Goal: Transaction & Acquisition: Purchase product/service

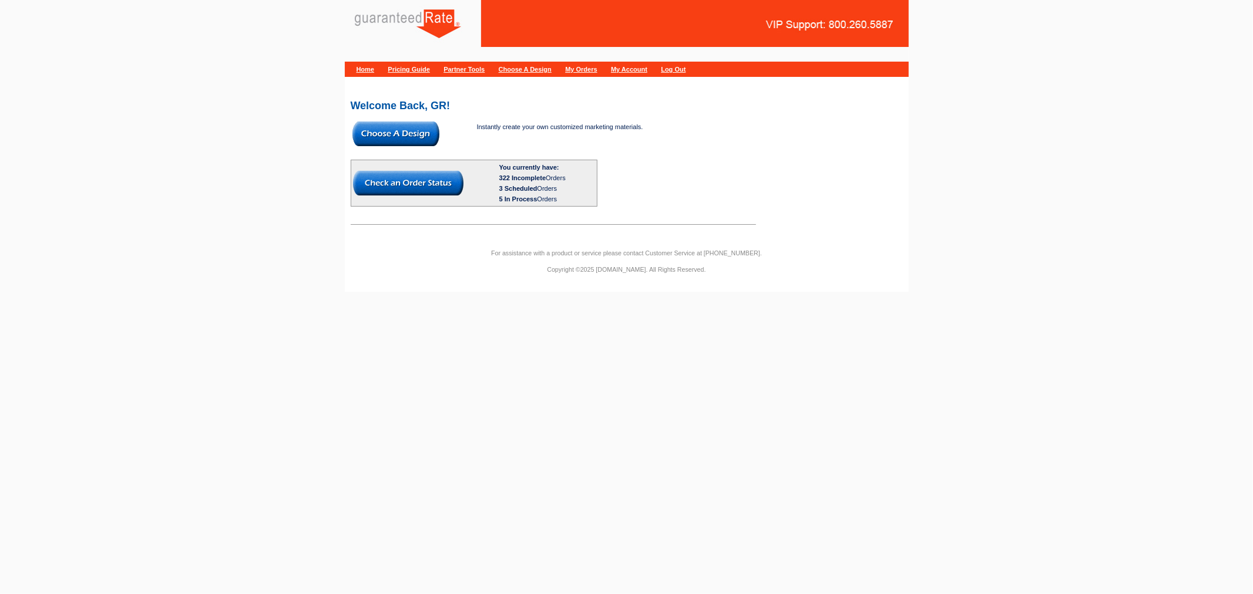
click at [412, 140] on img at bounding box center [395, 134] width 87 height 25
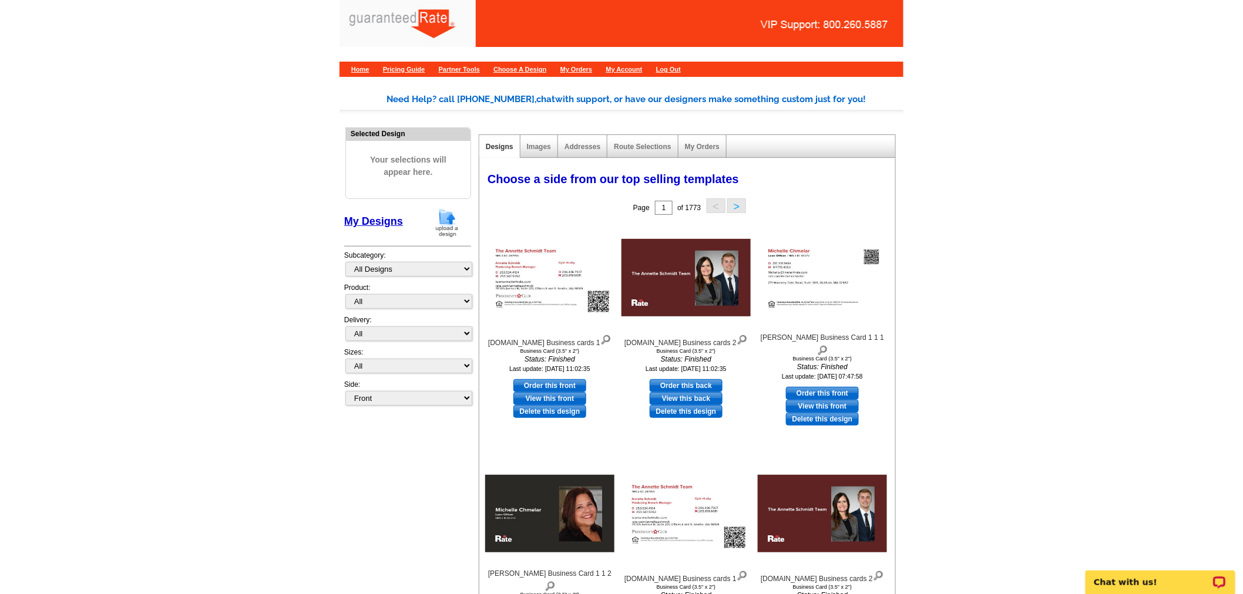
click at [457, 221] on img at bounding box center [447, 223] width 31 height 30
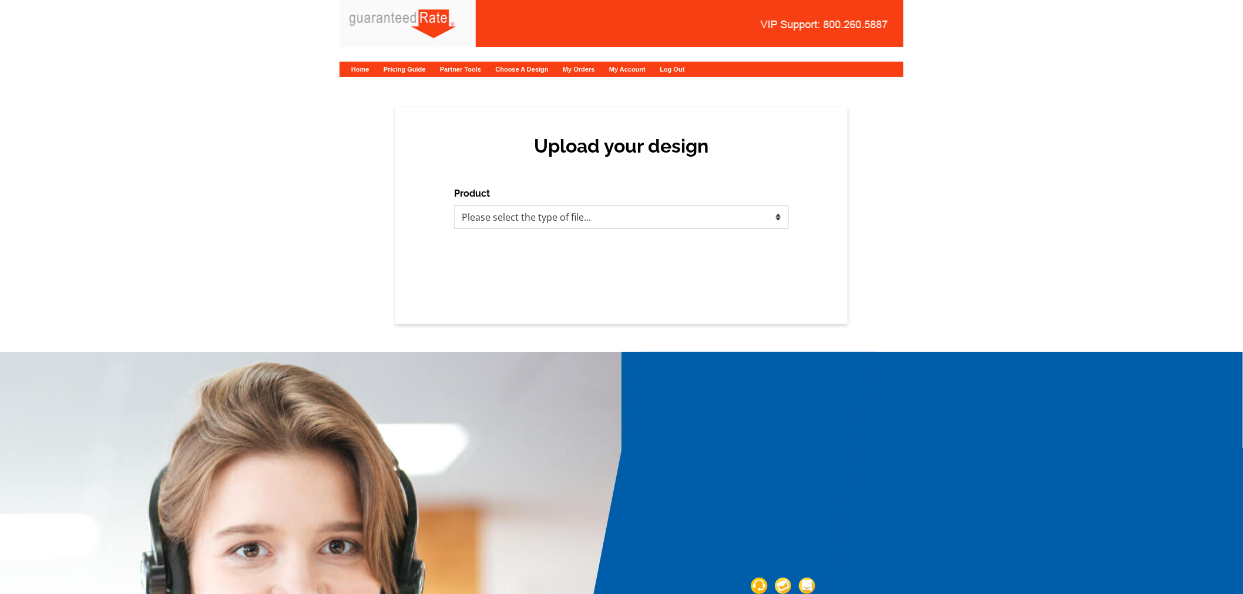
click at [468, 220] on select "Please select the type of file... Postcards Calendars Business Cards Letters an…" at bounding box center [621, 217] width 335 height 23
select select "1"
click at [454, 206] on select "Please select the type of file... Postcards Calendars Business Cards Letters an…" at bounding box center [621, 217] width 335 height 23
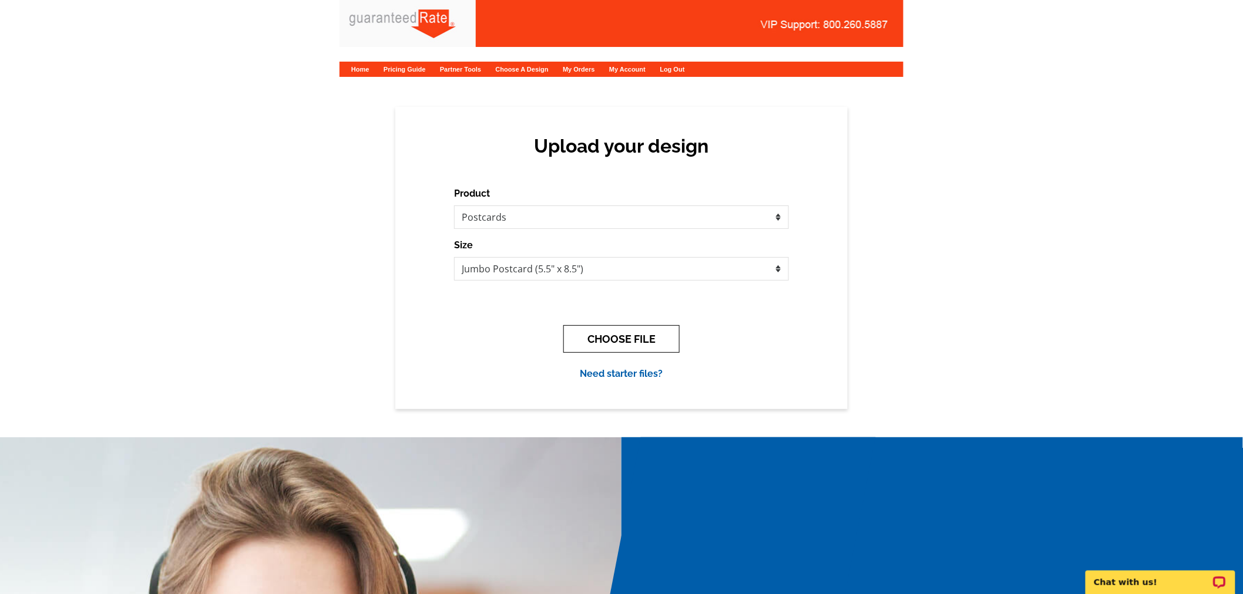
click at [613, 333] on button "CHOOSE FILE" at bounding box center [621, 339] width 116 height 28
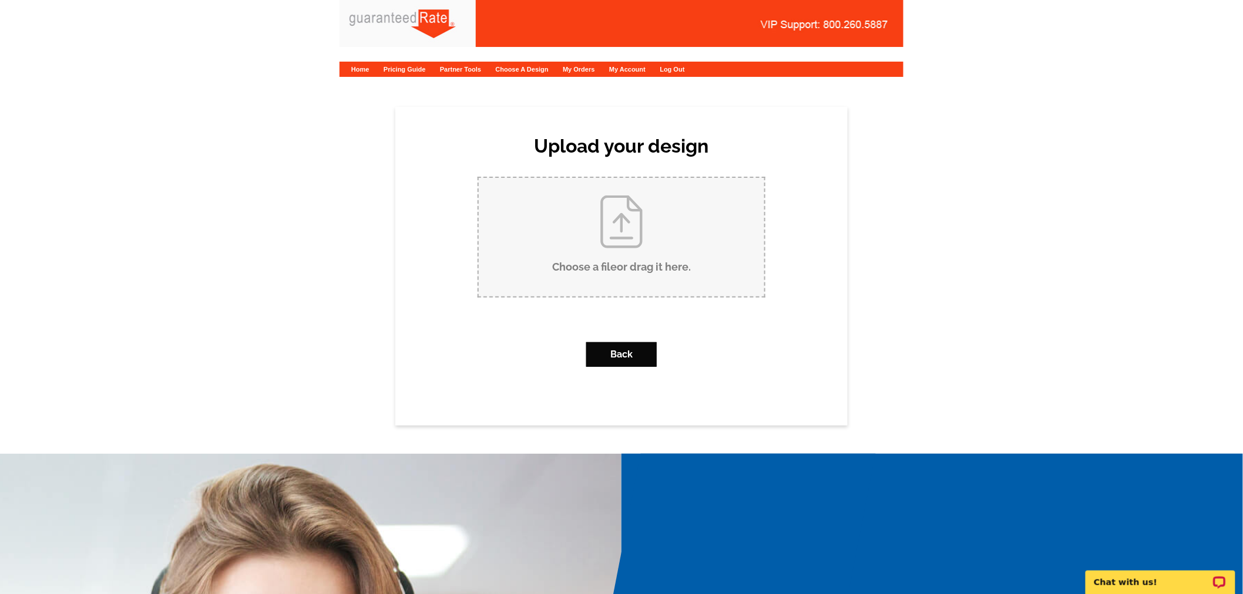
click at [577, 243] on input "Choose a file or drag it here ." at bounding box center [621, 237] width 285 height 119
type input "C:\fakepath\ChristopherHollowayPostcard.pdf"
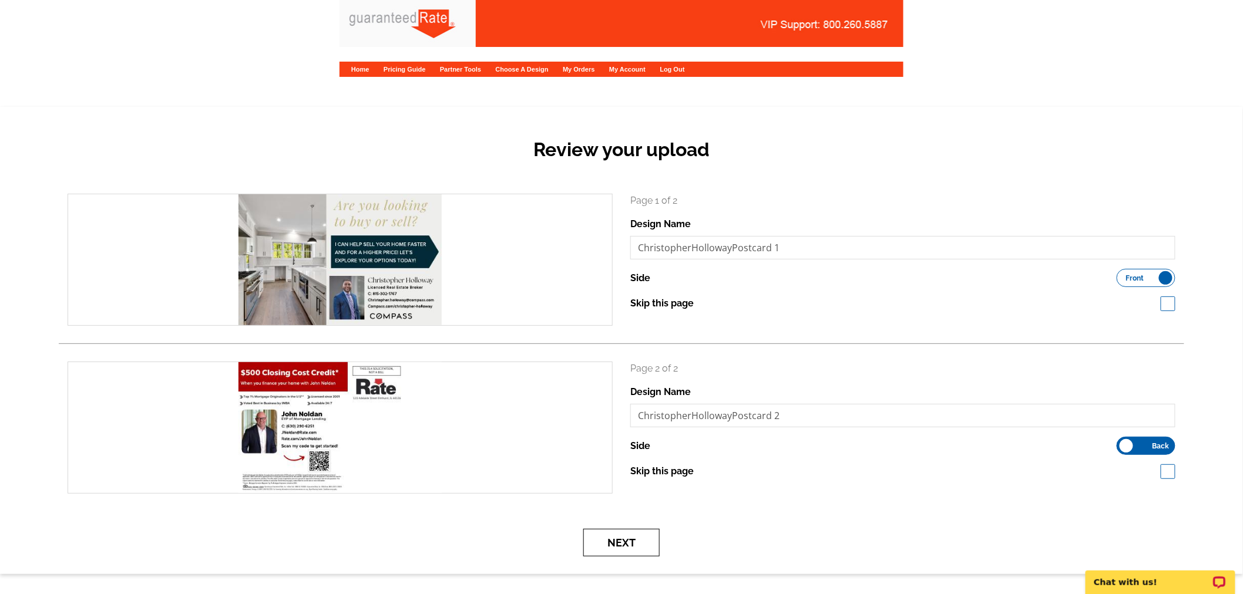
click at [640, 537] on button "Next" at bounding box center [621, 543] width 76 height 28
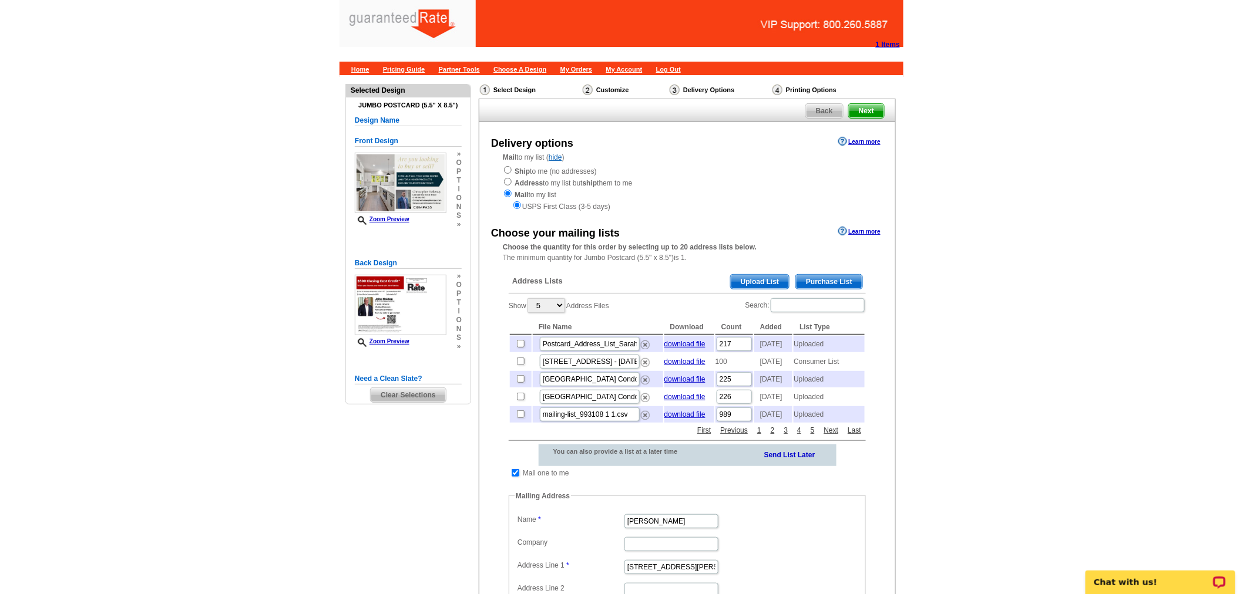
click at [744, 279] on span "Upload List" at bounding box center [760, 282] width 58 height 14
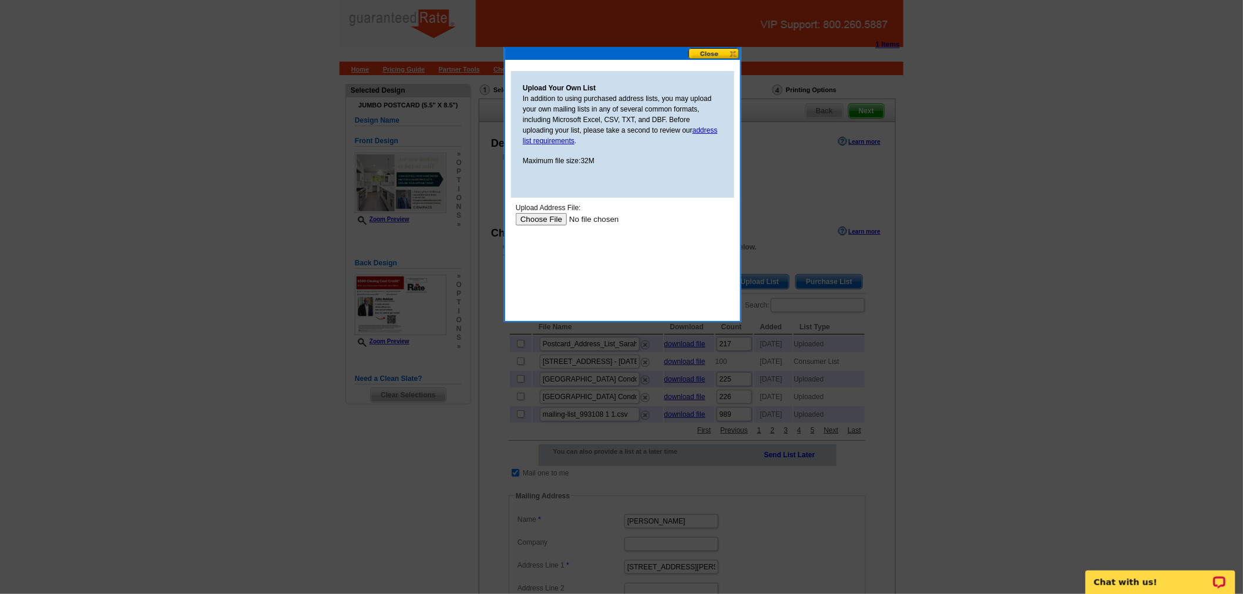
type input "C:\fakepath\CSV_EXPORT_20250926_17_33_58_f370f4ae-7f23-4d50-9c01-18b9b65d47bc.c…"
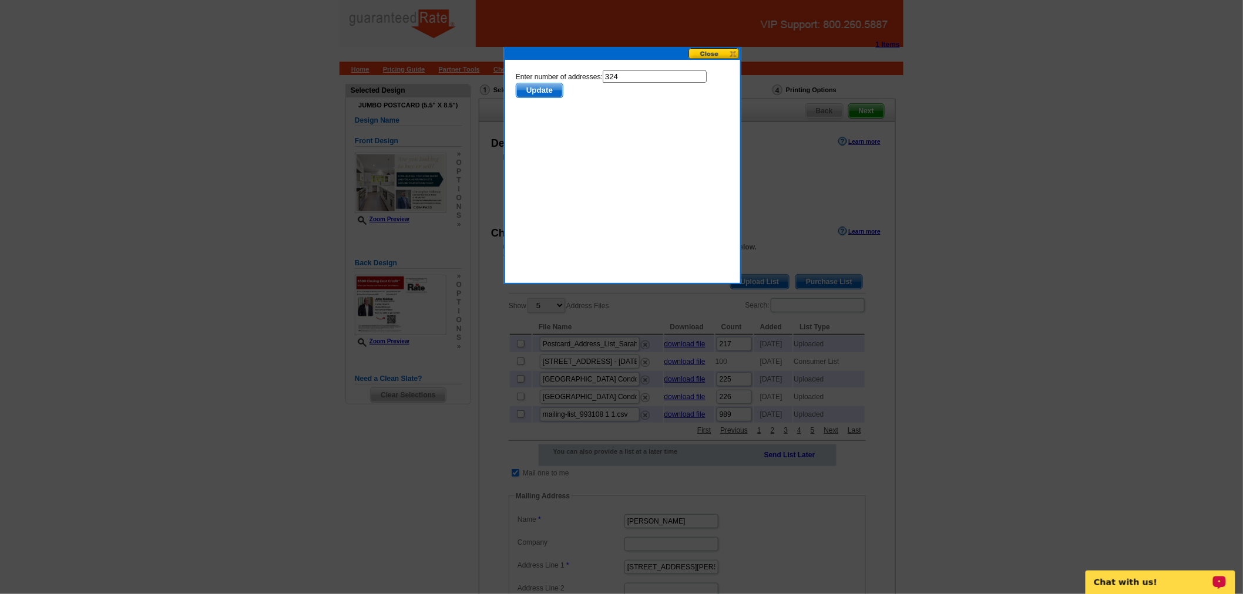
click at [641, 80] on input "324" at bounding box center [654, 76] width 104 height 12
type input "323"
click at [557, 89] on span "Update" at bounding box center [539, 90] width 46 height 14
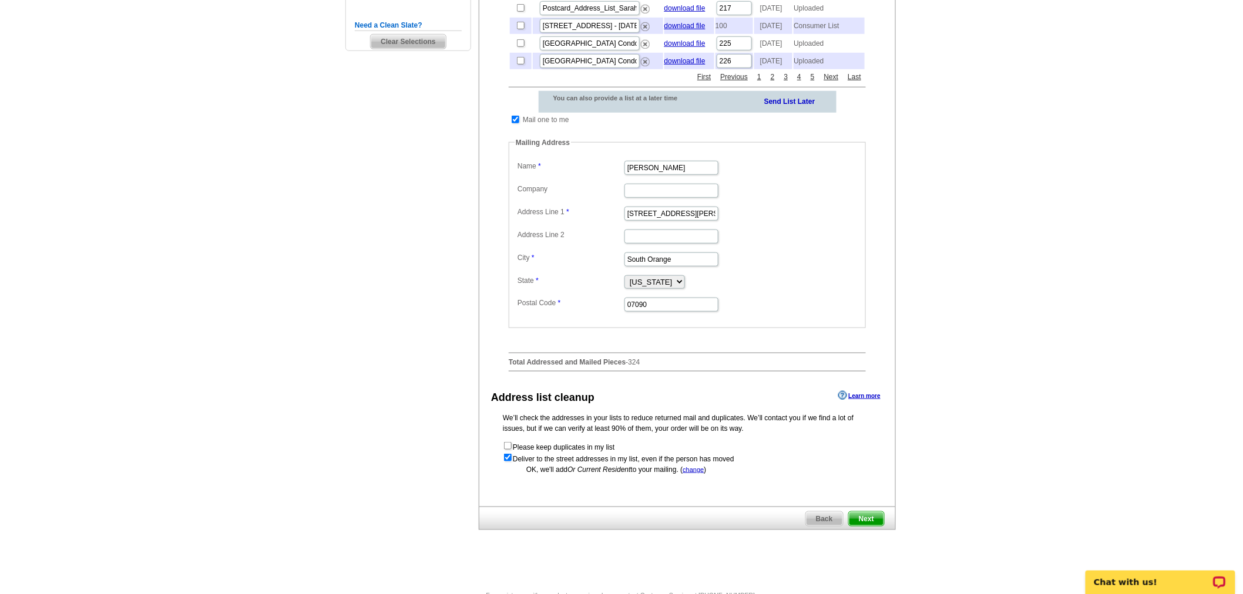
scroll to position [284, 0]
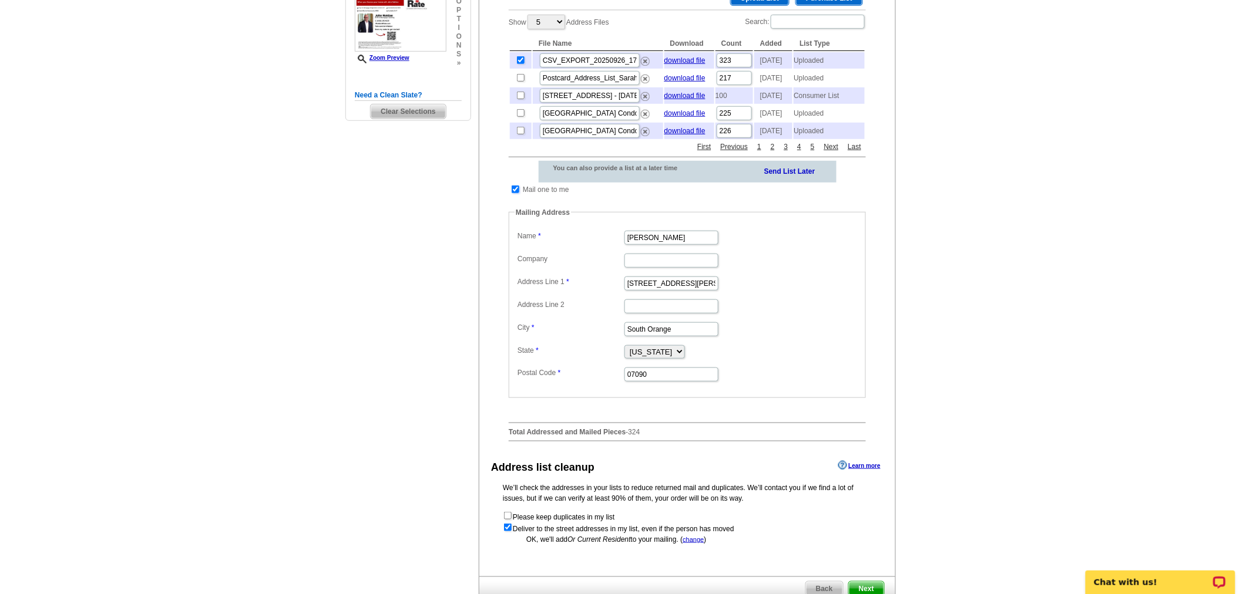
click at [513, 193] on input "checkbox" at bounding box center [516, 190] width 8 height 8
checkbox input "false"
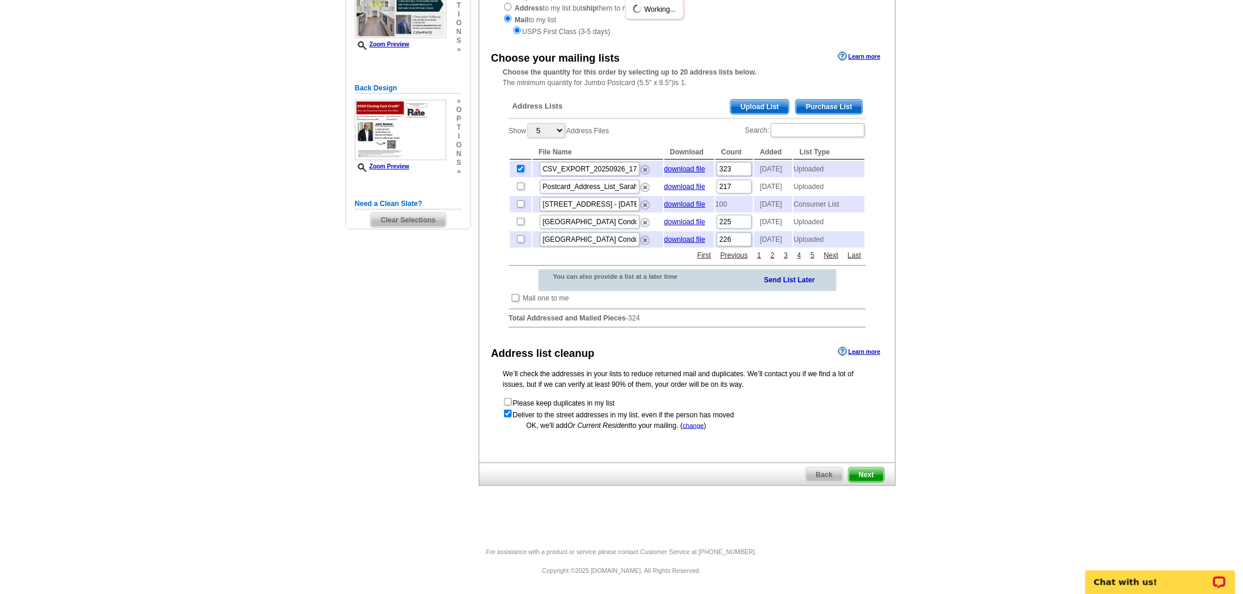
scroll to position [192, 0]
click at [857, 473] on span "Next" at bounding box center [866, 475] width 35 height 14
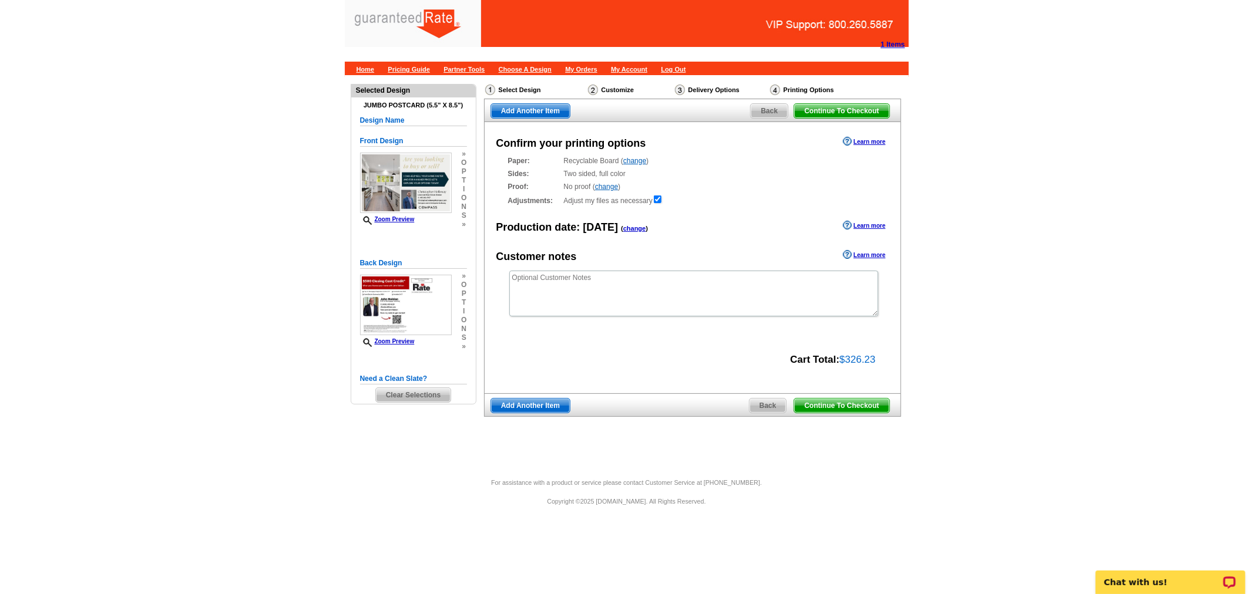
click at [858, 413] on link "Continue To Checkout" at bounding box center [841, 405] width 96 height 15
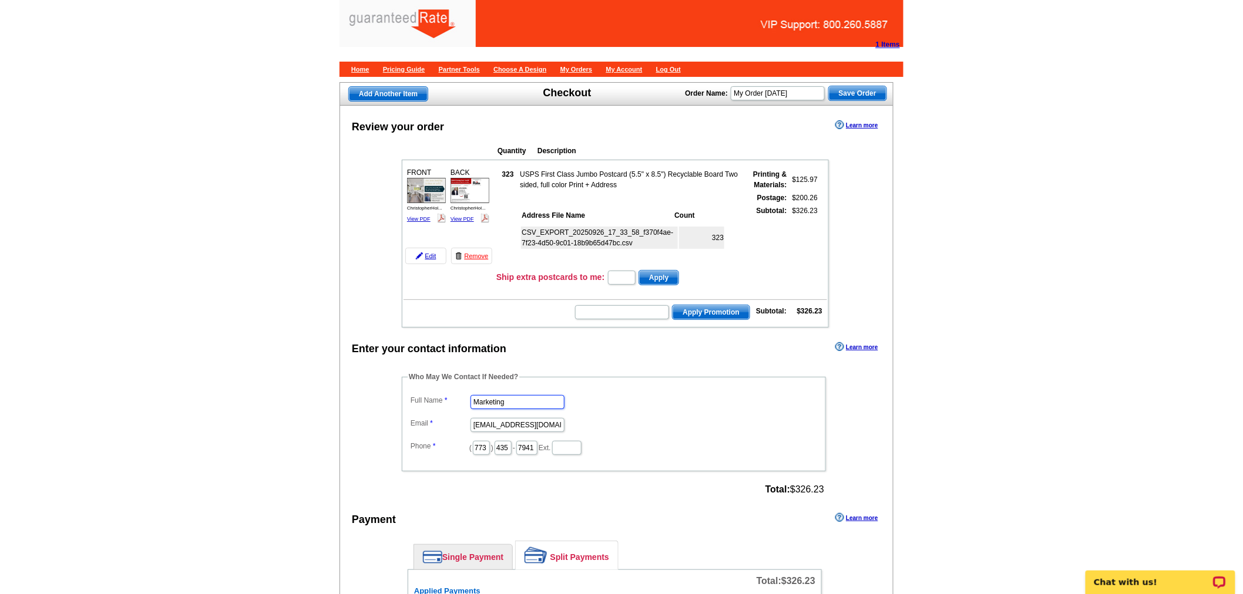
click at [493, 395] on input "Marketing" at bounding box center [517, 402] width 94 height 14
type input "Shelley Berner"
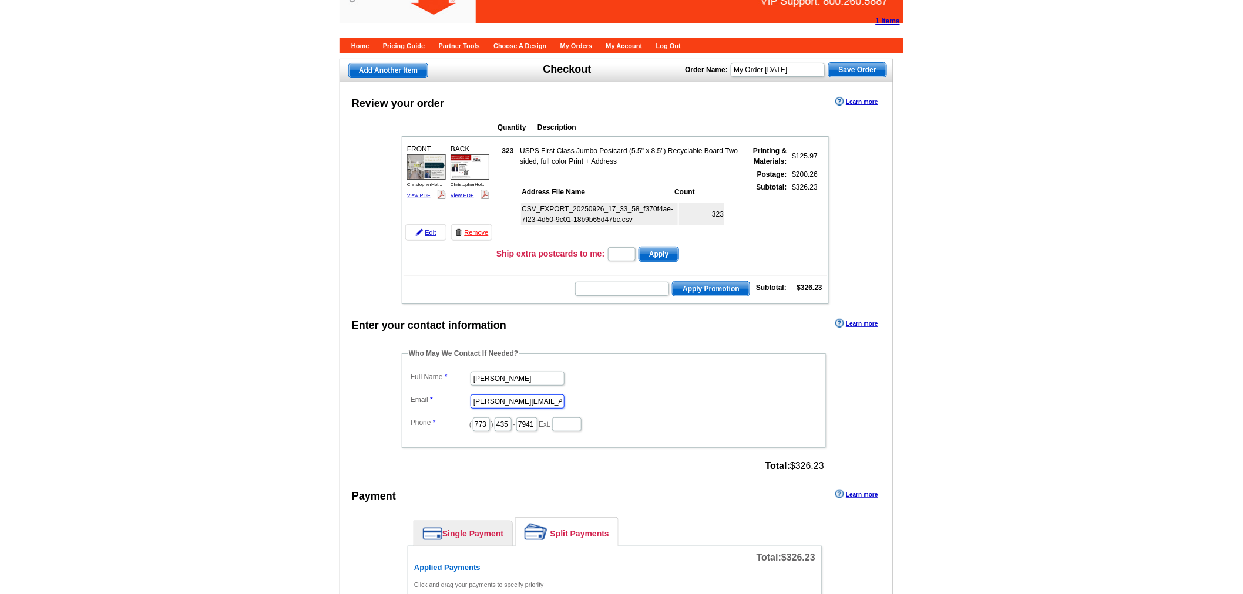
scroll to position [65, 0]
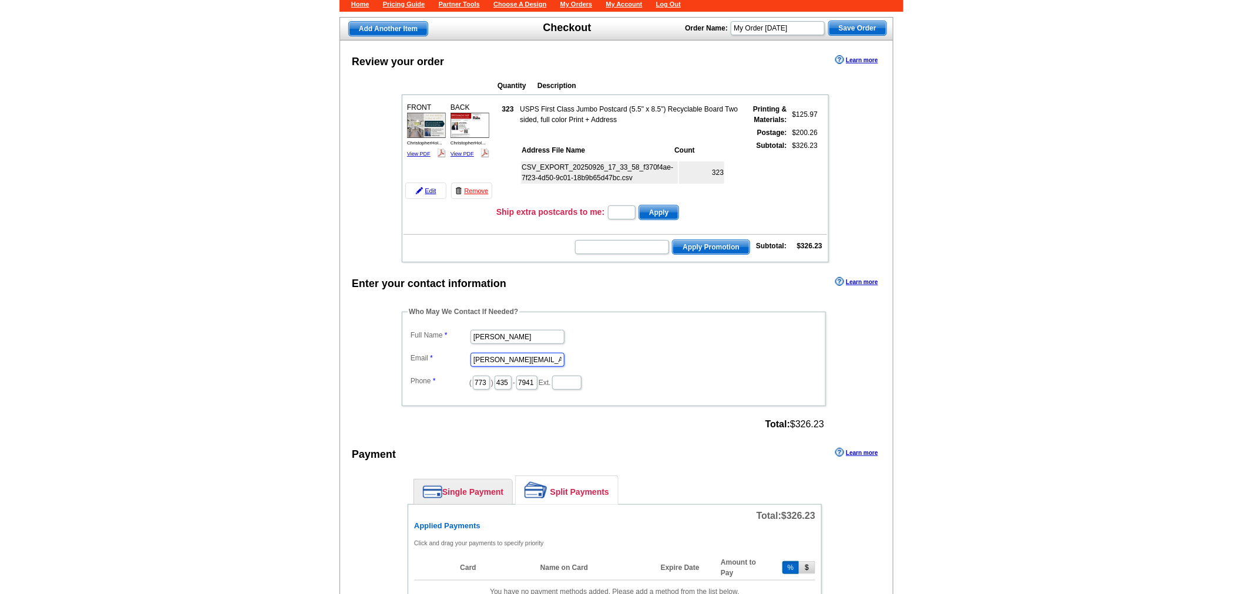
type input "shelley.berner@rate.com"
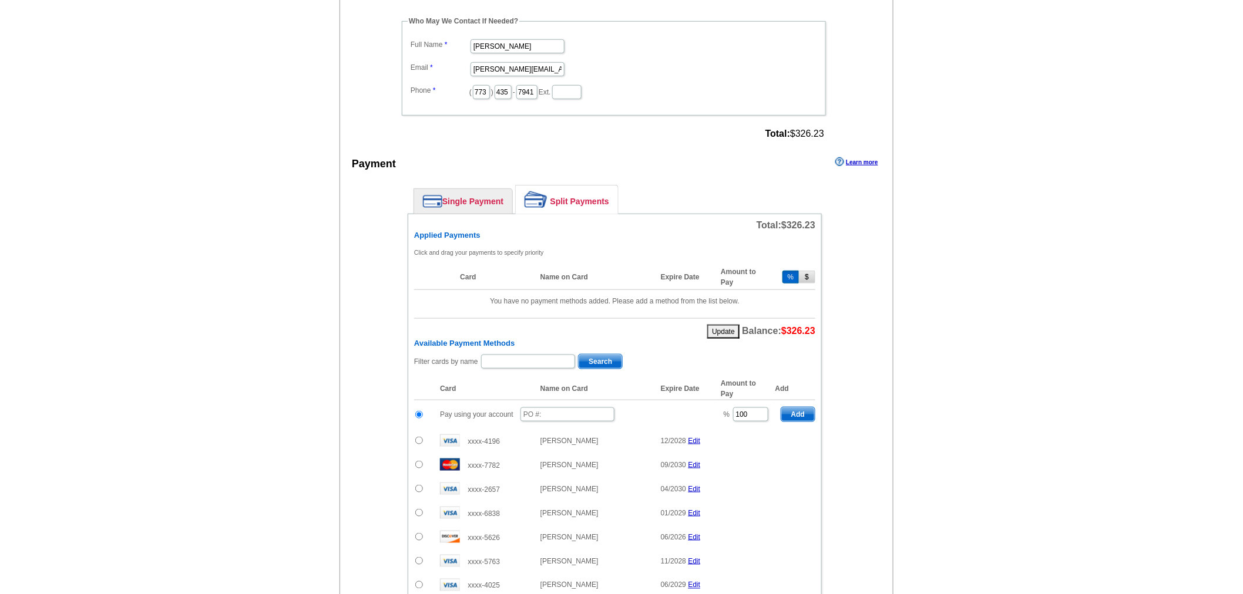
scroll to position [391, 0]
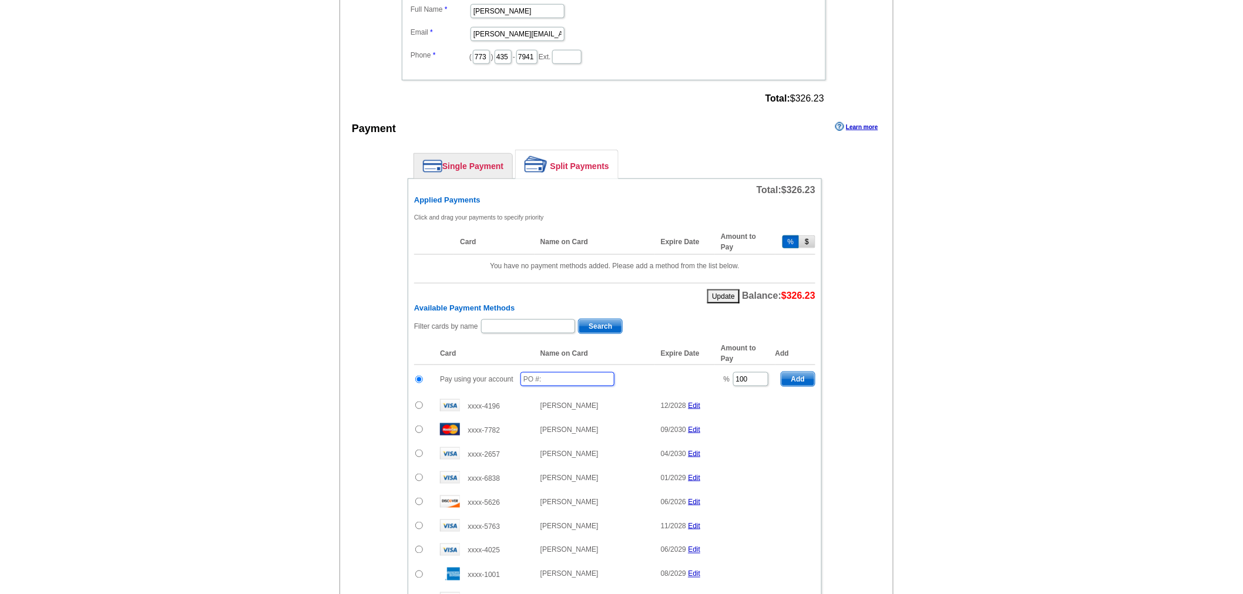
click at [573, 376] on input "text" at bounding box center [567, 379] width 94 height 14
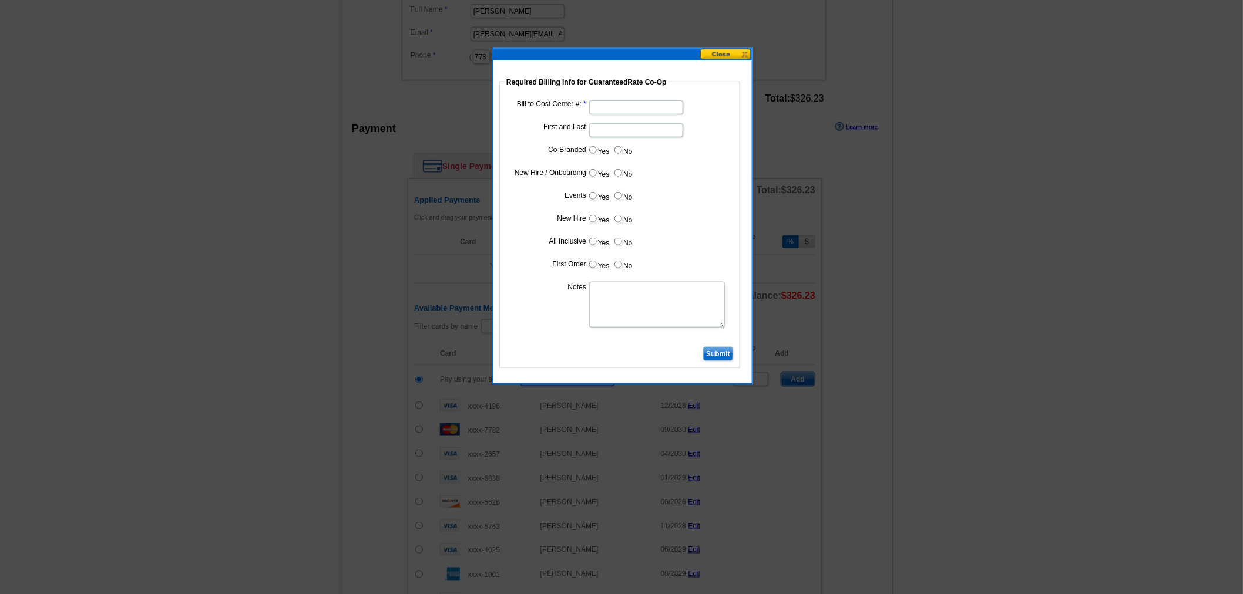
type input "09262025_130_sb"
click at [641, 104] on input "Bill to Cost Center #:" at bounding box center [636, 107] width 94 height 14
paste input "1367"
type input "1367"
click at [621, 130] on input "First and Last" at bounding box center [636, 130] width 94 height 14
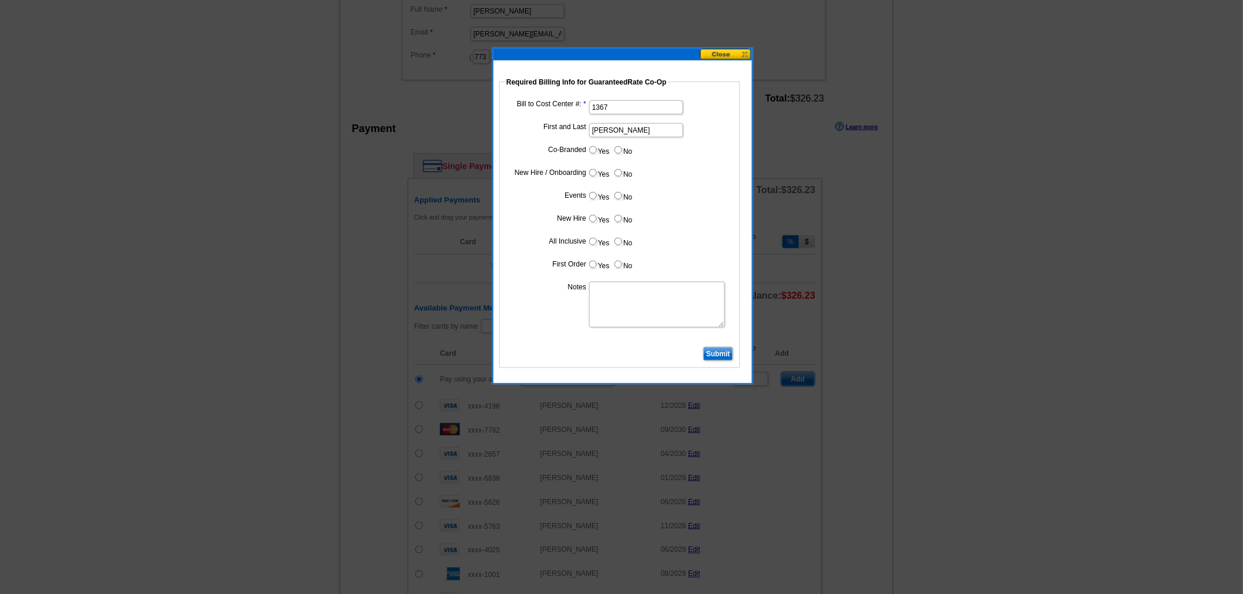
type input "John Noldan"
click at [592, 147] on input "Yes" at bounding box center [593, 150] width 8 height 8
radio input "true"
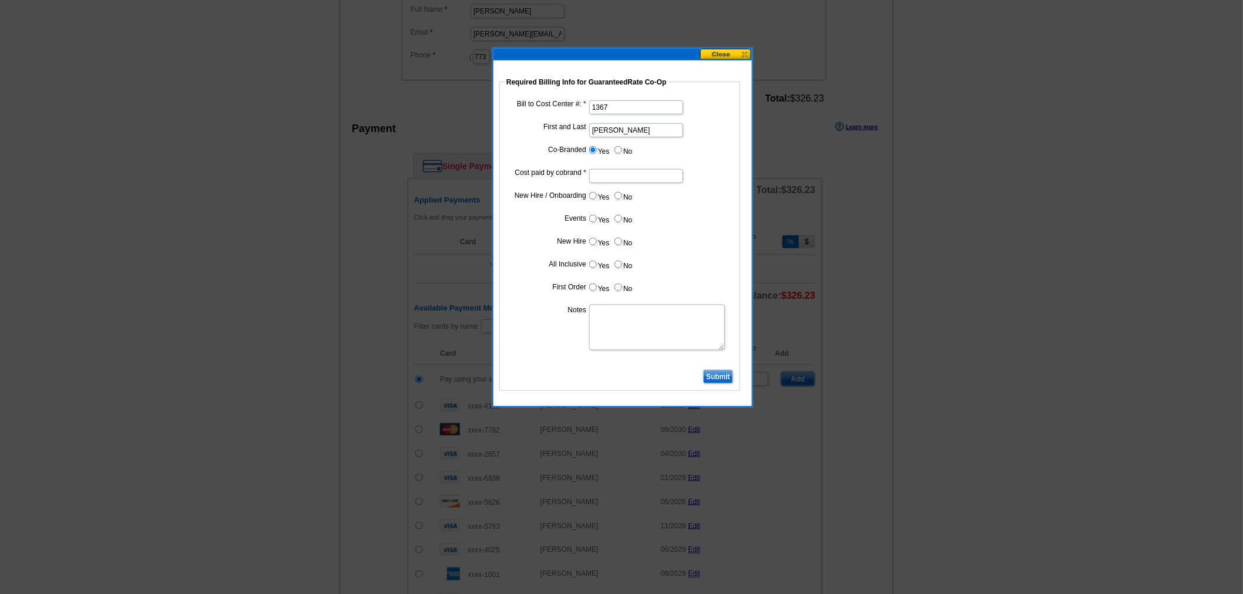
click at [607, 169] on input "Cost paid by cobrand" at bounding box center [636, 176] width 94 height 14
type input "50%"
click at [620, 196] on input "No" at bounding box center [618, 196] width 8 height 8
radio input "true"
click at [620, 218] on input "No" at bounding box center [618, 219] width 8 height 8
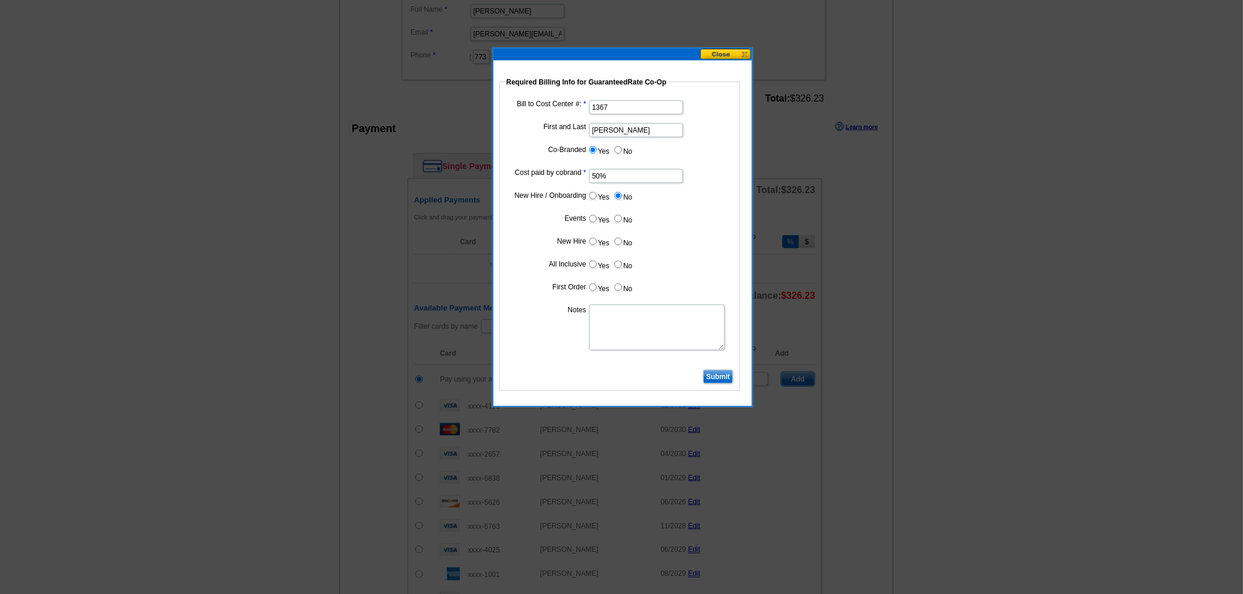
radio input "true"
click at [620, 245] on label "No" at bounding box center [622, 242] width 19 height 14
click at [620, 245] on input "No" at bounding box center [618, 242] width 8 height 8
radio input "true"
click at [620, 268] on label "No" at bounding box center [622, 265] width 19 height 14
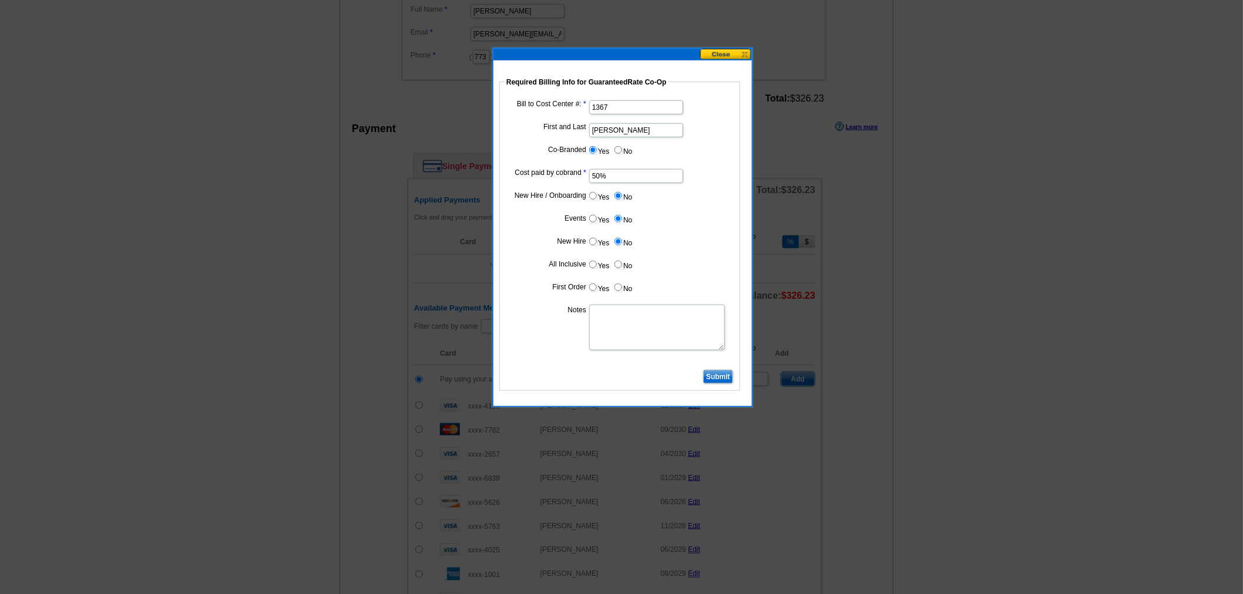
click at [620, 268] on input "No" at bounding box center [618, 265] width 8 height 8
radio input "true"
click at [618, 284] on input "No" at bounding box center [618, 288] width 8 height 8
radio input "true"
click at [623, 317] on textarea "Notes" at bounding box center [657, 328] width 136 height 46
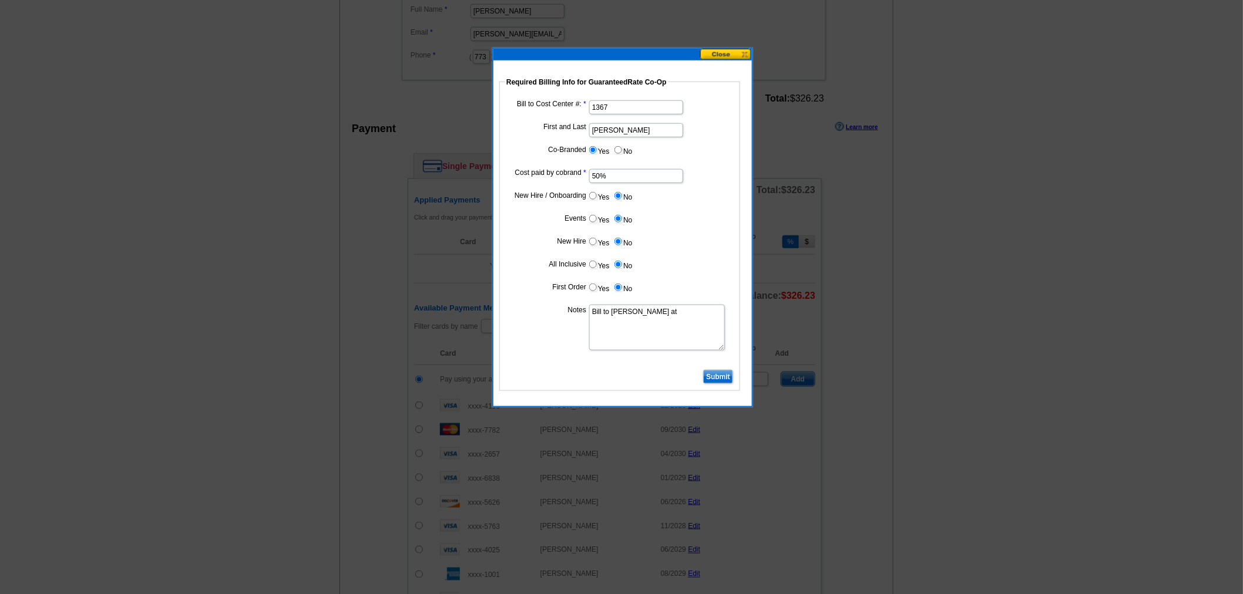
paste textarea "1367"
type textarea "Bill to John Noldan at 1367"
click at [724, 364] on dt at bounding box center [619, 361] width 229 height 11
click at [724, 373] on input "Submit" at bounding box center [718, 377] width 30 height 14
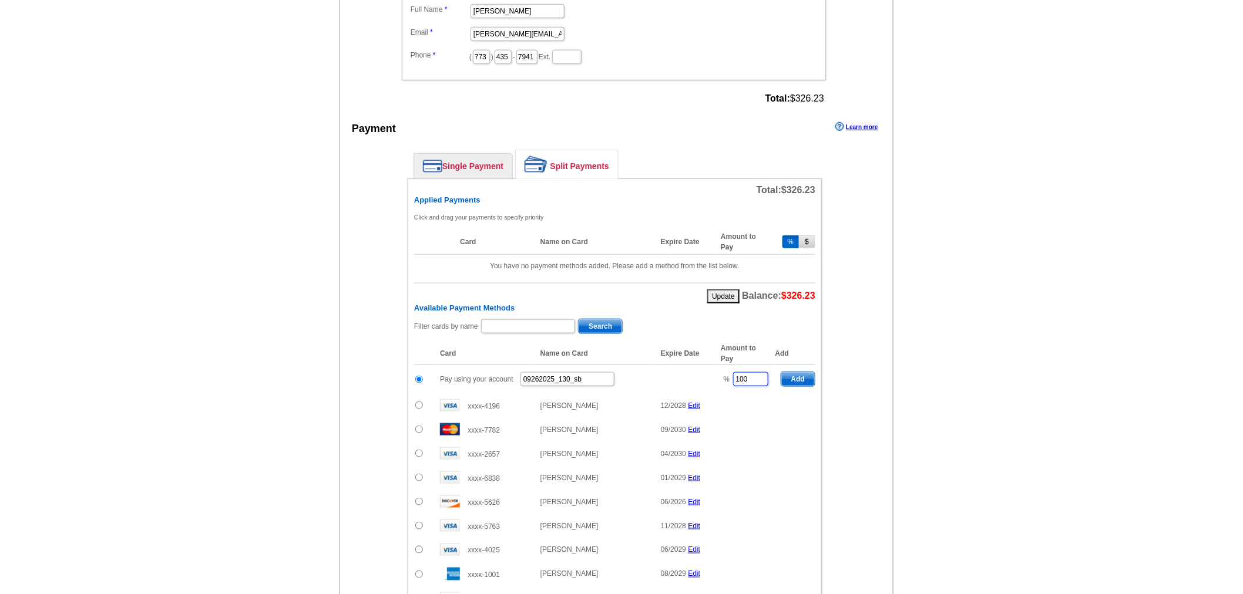
drag, startPoint x: 756, startPoint y: 370, endPoint x: 706, endPoint y: 384, distance: 51.3
click at [706, 384] on tr "Pay using your account 09262025_130_sb % 100 Add" at bounding box center [614, 379] width 401 height 29
click at [806, 374] on span "Add" at bounding box center [797, 379] width 33 height 14
type input "100"
radio input "false"
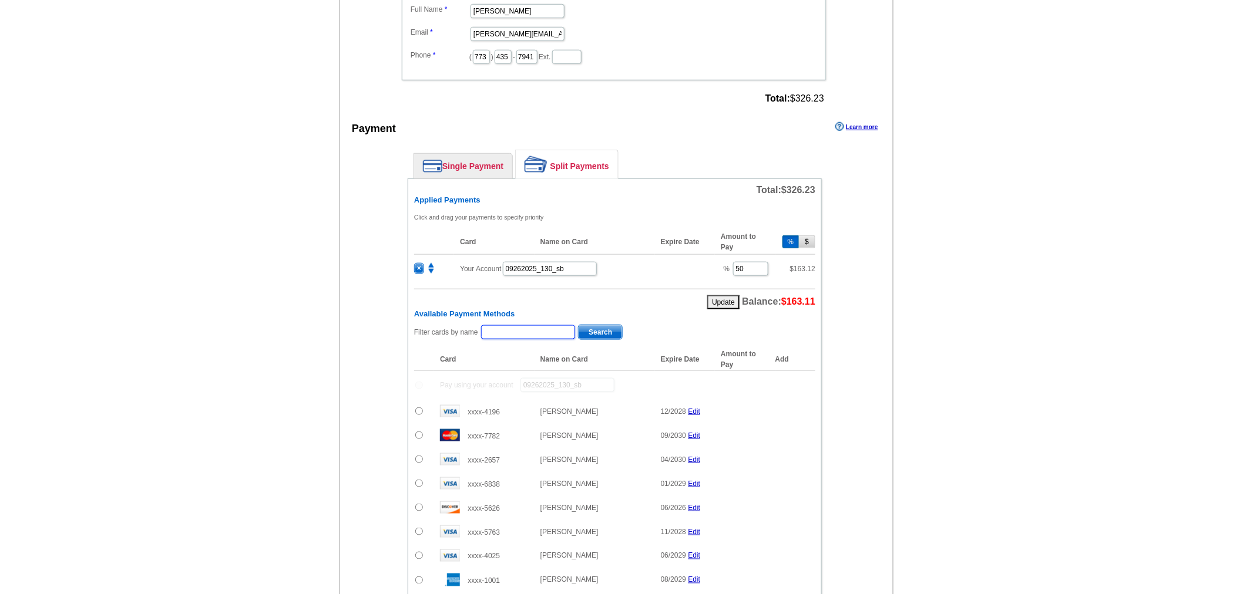
click at [544, 329] on input "text" at bounding box center [528, 332] width 94 height 14
click at [542, 329] on input "text" at bounding box center [528, 332] width 94 height 14
type input "Holloway"
click at [608, 325] on span "Search" at bounding box center [599, 332] width 43 height 14
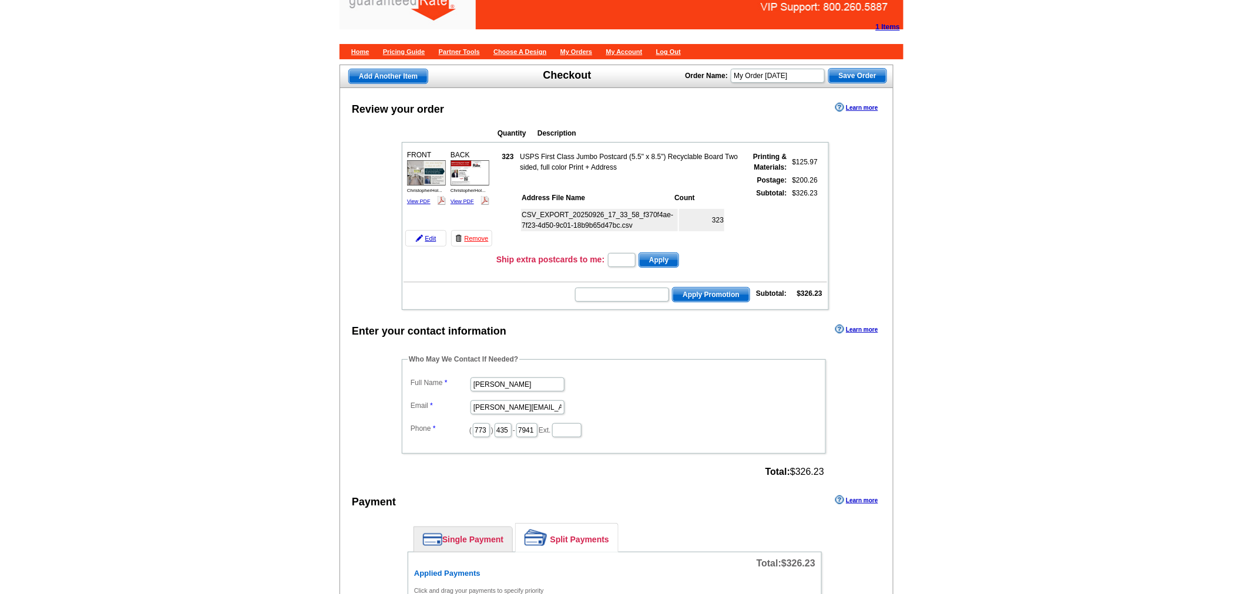
scroll to position [0, 0]
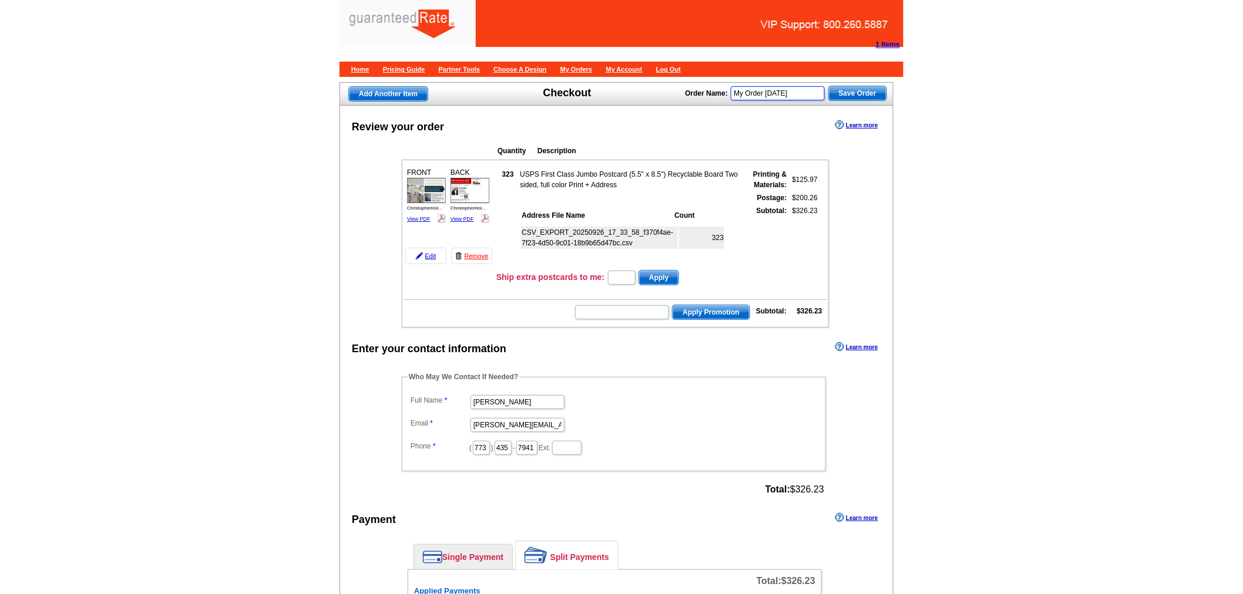
click at [790, 92] on input "My Order 2025-09-26" at bounding box center [778, 93] width 94 height 14
type input "John Noldan Postcard Order 9-26-25"
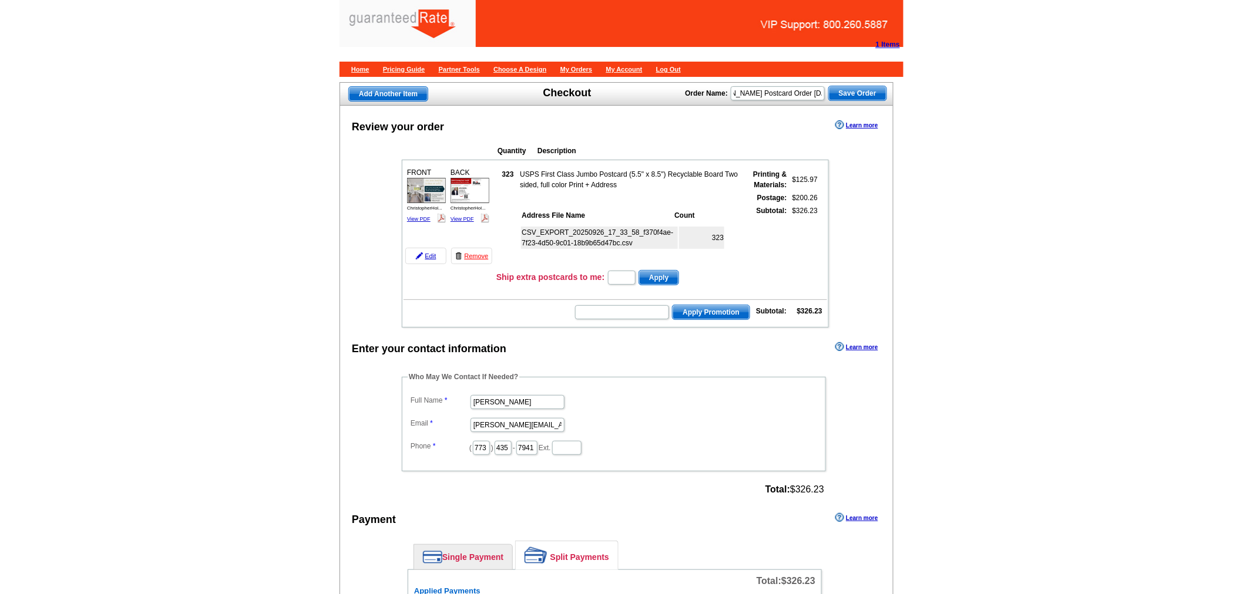
click at [854, 89] on span "Save Order" at bounding box center [858, 93] width 58 height 14
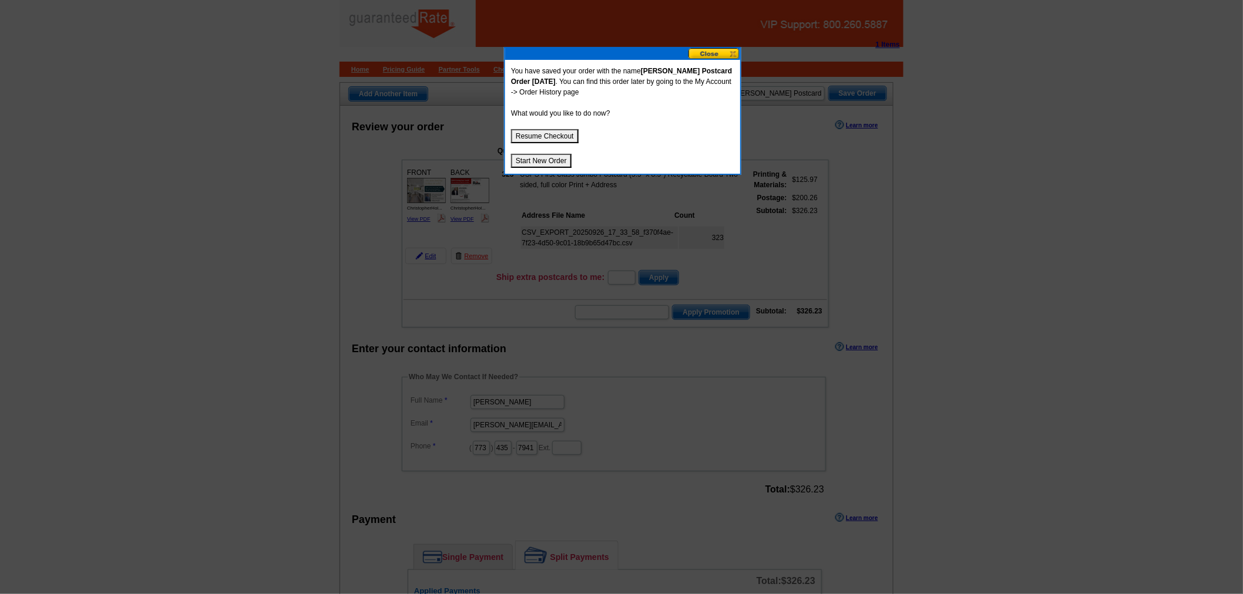
click at [548, 126] on div "You have saved your order with the name John Noldan Postcard Order 9-26-25 . Yo…" at bounding box center [622, 117] width 235 height 114
click at [540, 160] on button "Start New Order" at bounding box center [541, 161] width 60 height 14
